Goal: Book appointment/travel/reservation

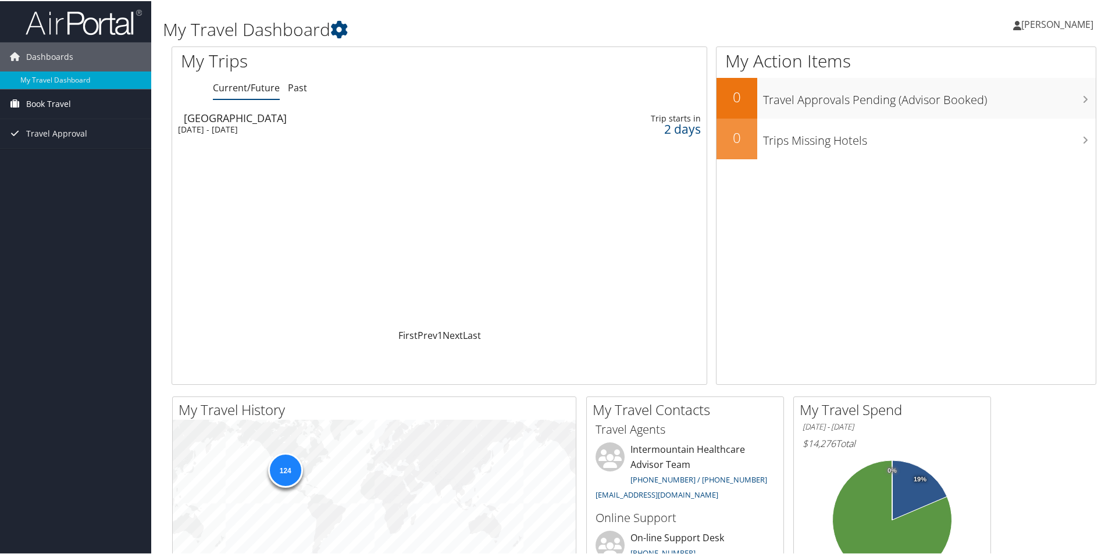
click at [53, 103] on span "Book Travel" at bounding box center [48, 102] width 45 height 29
click at [70, 145] on link "Book/Manage Online Trips" at bounding box center [75, 143] width 151 height 17
